Goal: Task Accomplishment & Management: Manage account settings

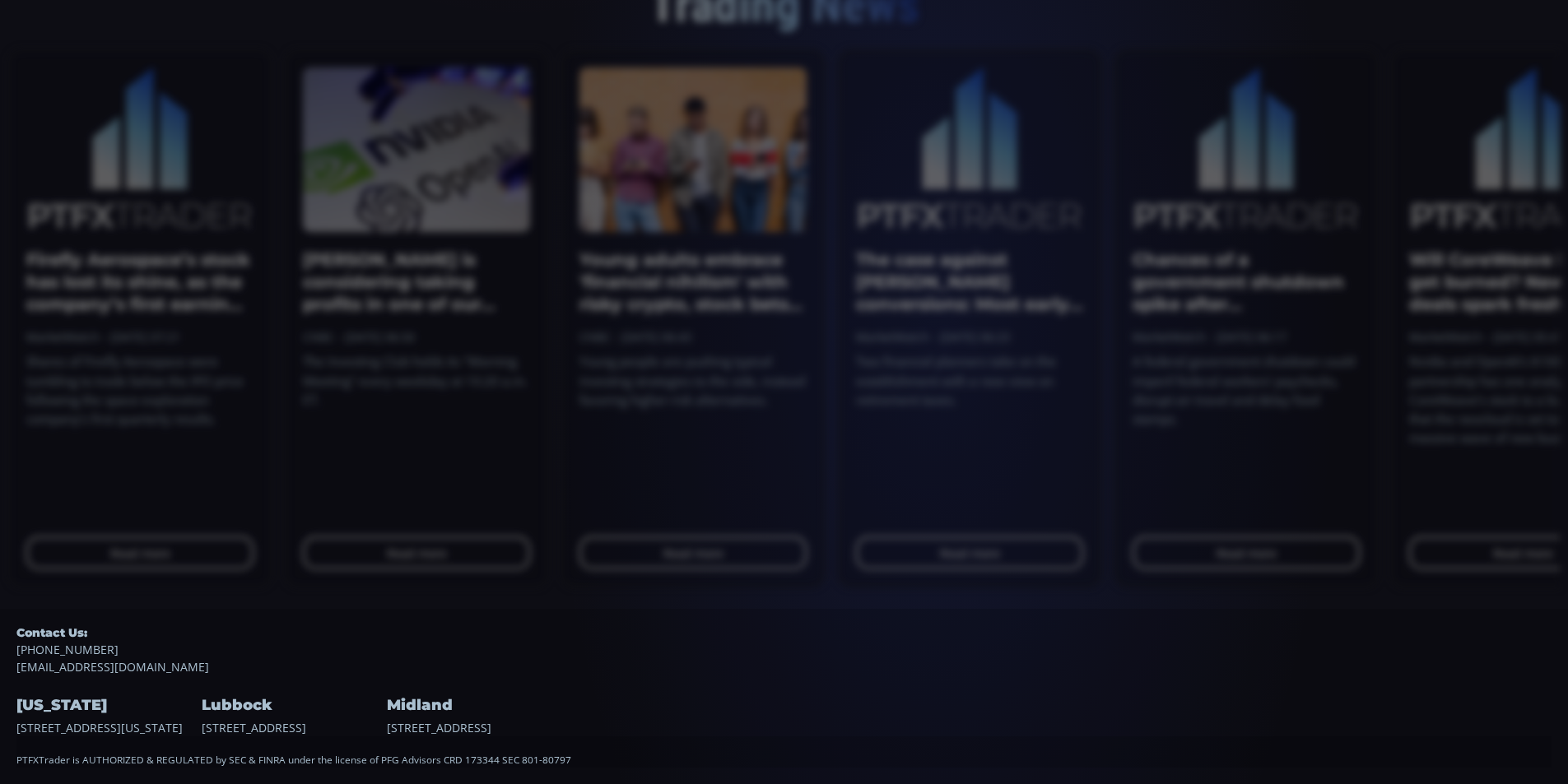
scroll to position [229, 0]
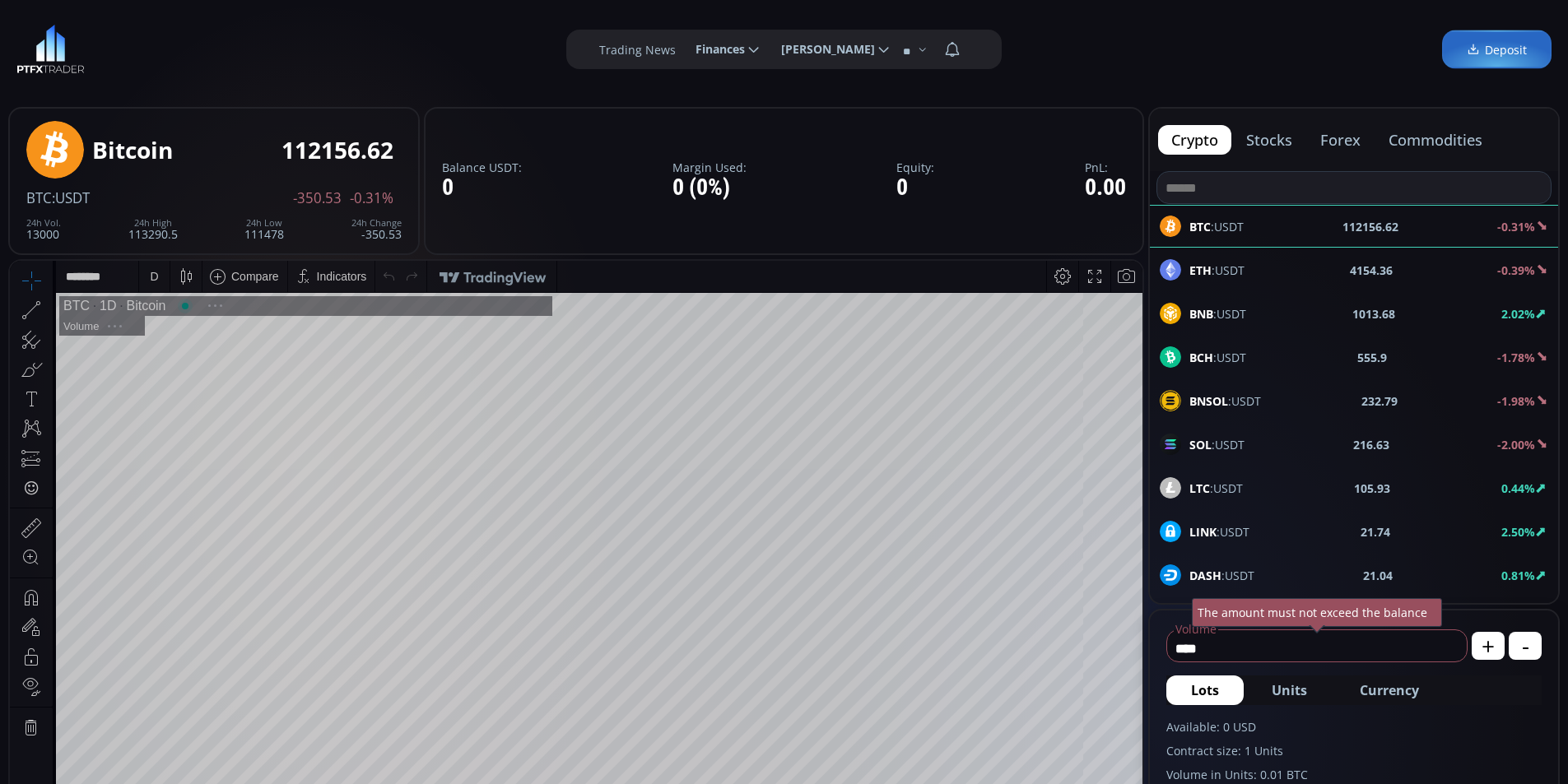
scroll to position [229, 0]
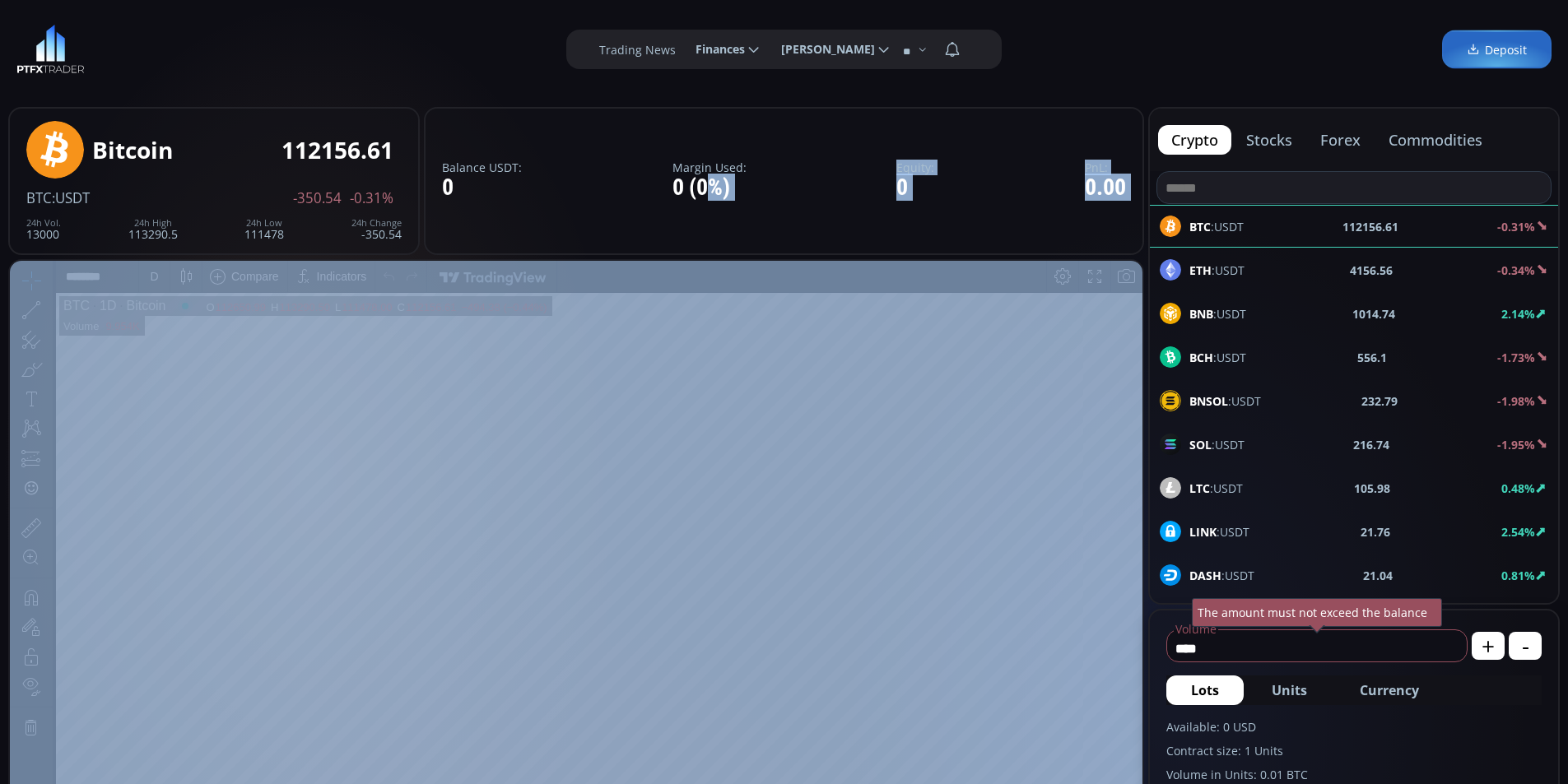
drag, startPoint x: 723, startPoint y: 512, endPoint x: 718, endPoint y: 267, distance: 245.1
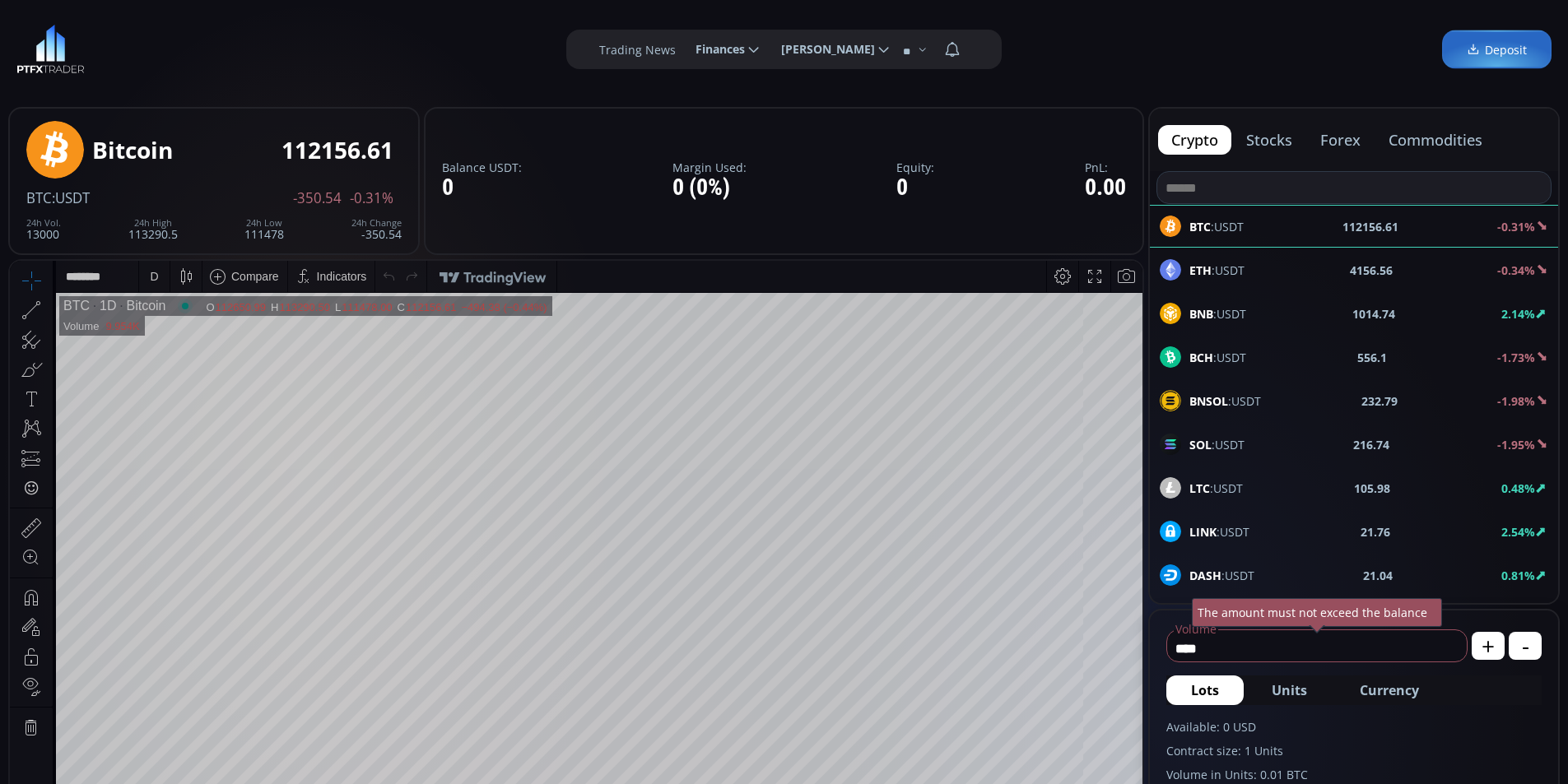
click at [837, 51] on span "Maks Kochura" at bounding box center [821, 49] width 105 height 33
click at [768, 51] on input "**********" at bounding box center [768, 50] width 0 height 17
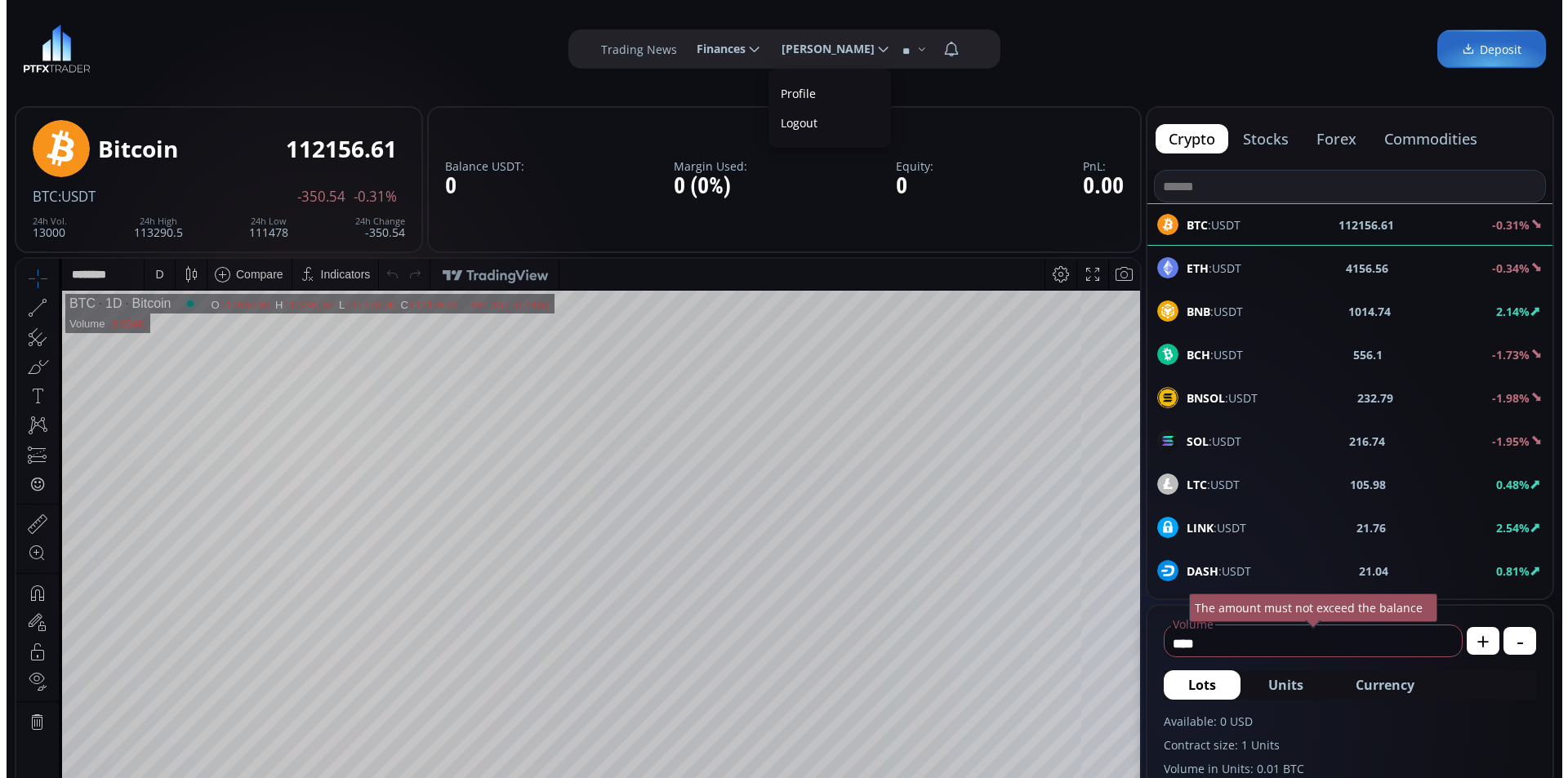
scroll to position [0, 0]
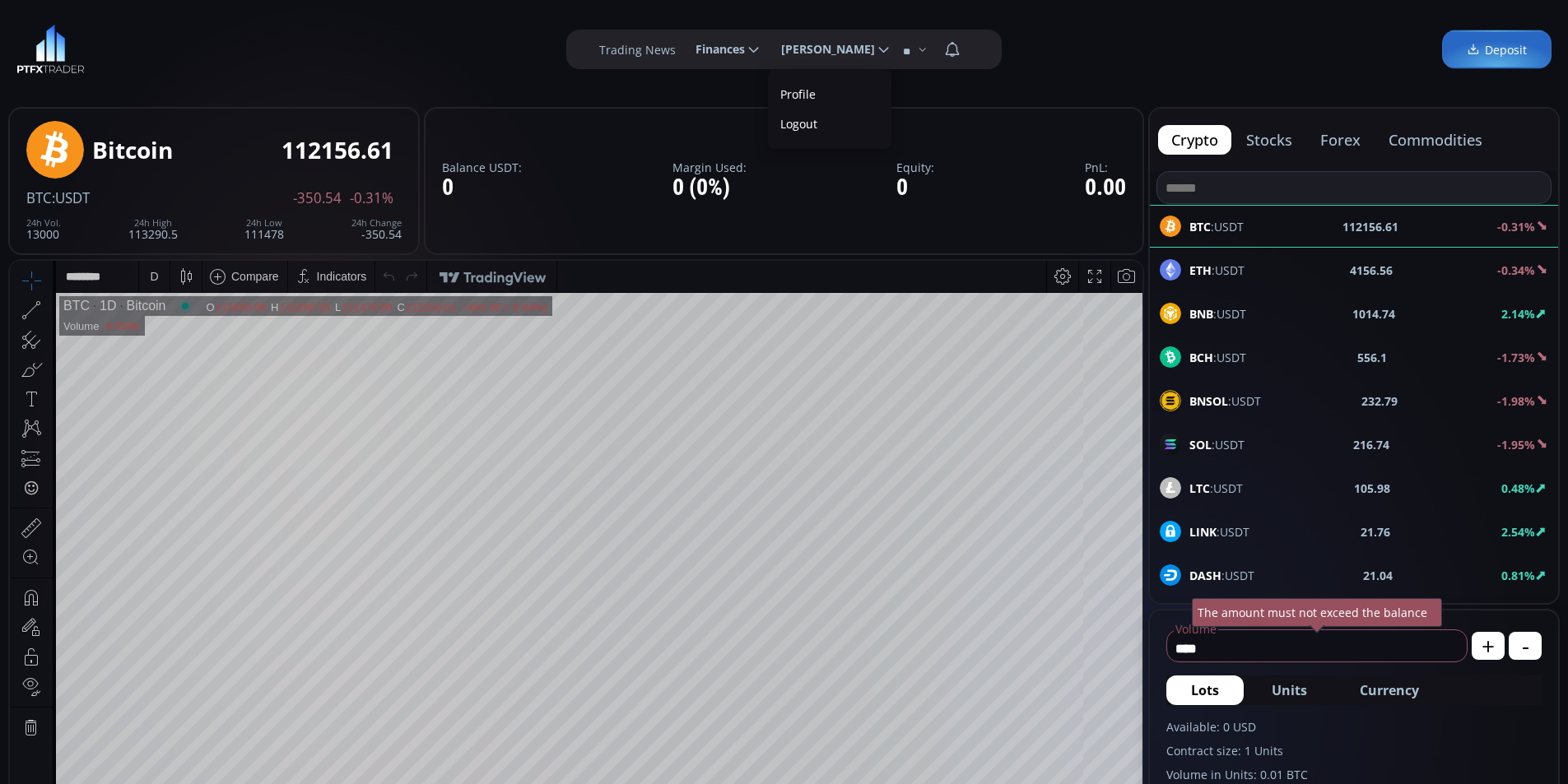
click at [804, 124] on label "Logout" at bounding box center [829, 124] width 115 height 26
